Goal: Information Seeking & Learning: Learn about a topic

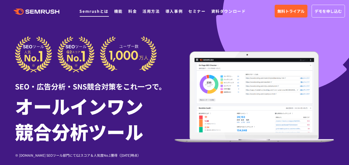
click at [102, 11] on link "Semrushとは" at bounding box center [93, 11] width 29 height 6
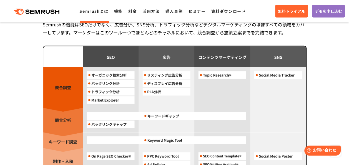
scroll to position [472, 0]
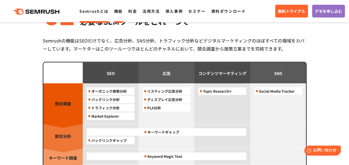
click at [118, 12] on link "機能" at bounding box center [118, 11] width 9 height 6
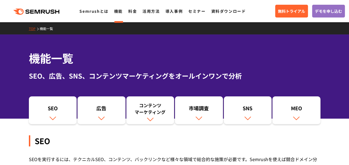
click at [137, 13] on ul "Semrushとは 機能 料金 活用方法 導入事例 セミナー 資料ダウンロード" at bounding box center [165, 11] width 172 height 7
click at [130, 12] on link "料金" at bounding box center [132, 11] width 9 height 6
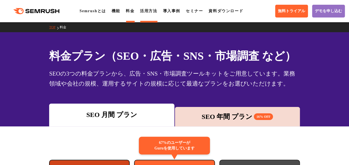
click at [148, 13] on link "活用方法" at bounding box center [148, 11] width 17 height 4
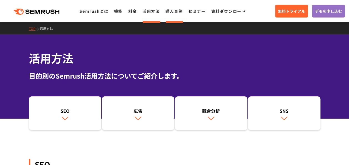
click at [167, 13] on link "導入事例" at bounding box center [174, 11] width 17 height 6
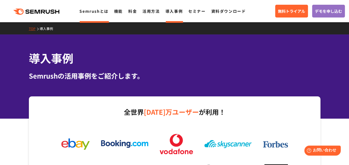
click at [86, 12] on link "Semrushとは" at bounding box center [93, 11] width 29 height 6
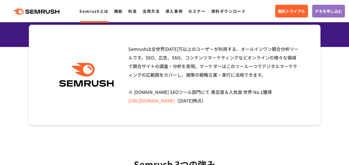
scroll to position [83, 0]
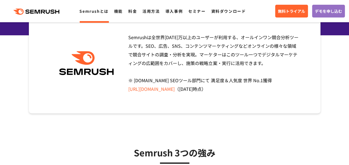
click at [160, 88] on link "https://www.g2.com/categories/seo-tools" at bounding box center [151, 89] width 46 height 7
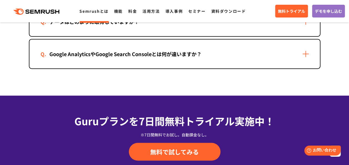
scroll to position [1223, 0]
